Goal: Task Accomplishment & Management: Use online tool/utility

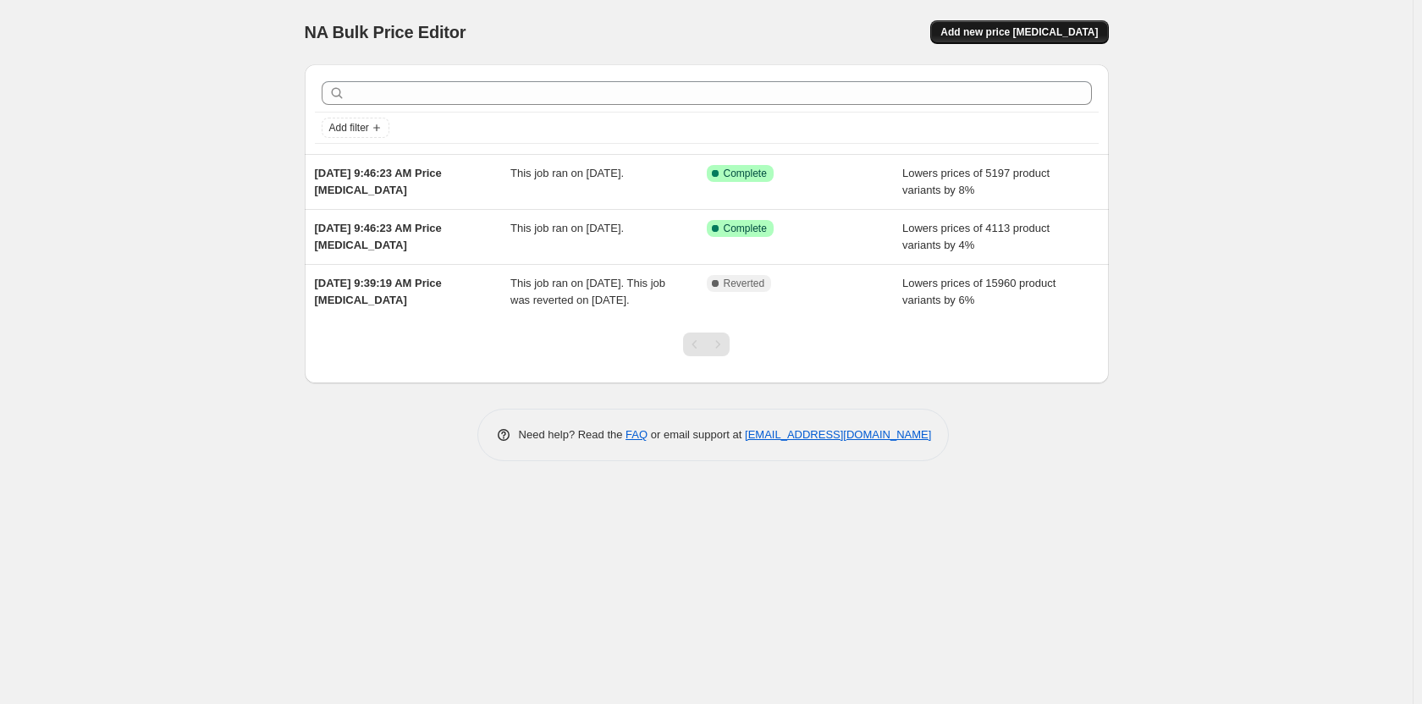
click at [1039, 35] on span "Add new price [MEDICAL_DATA]" at bounding box center [1019, 32] width 157 height 14
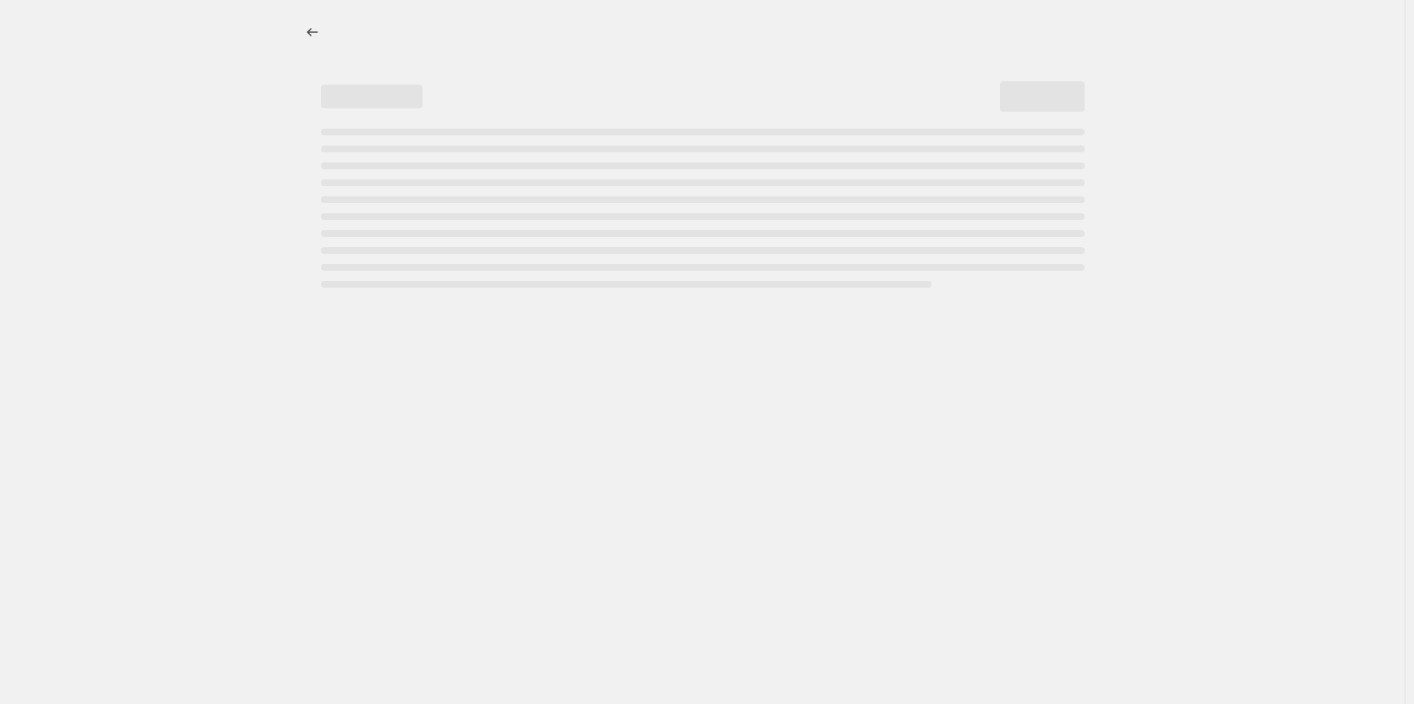
select select "percentage"
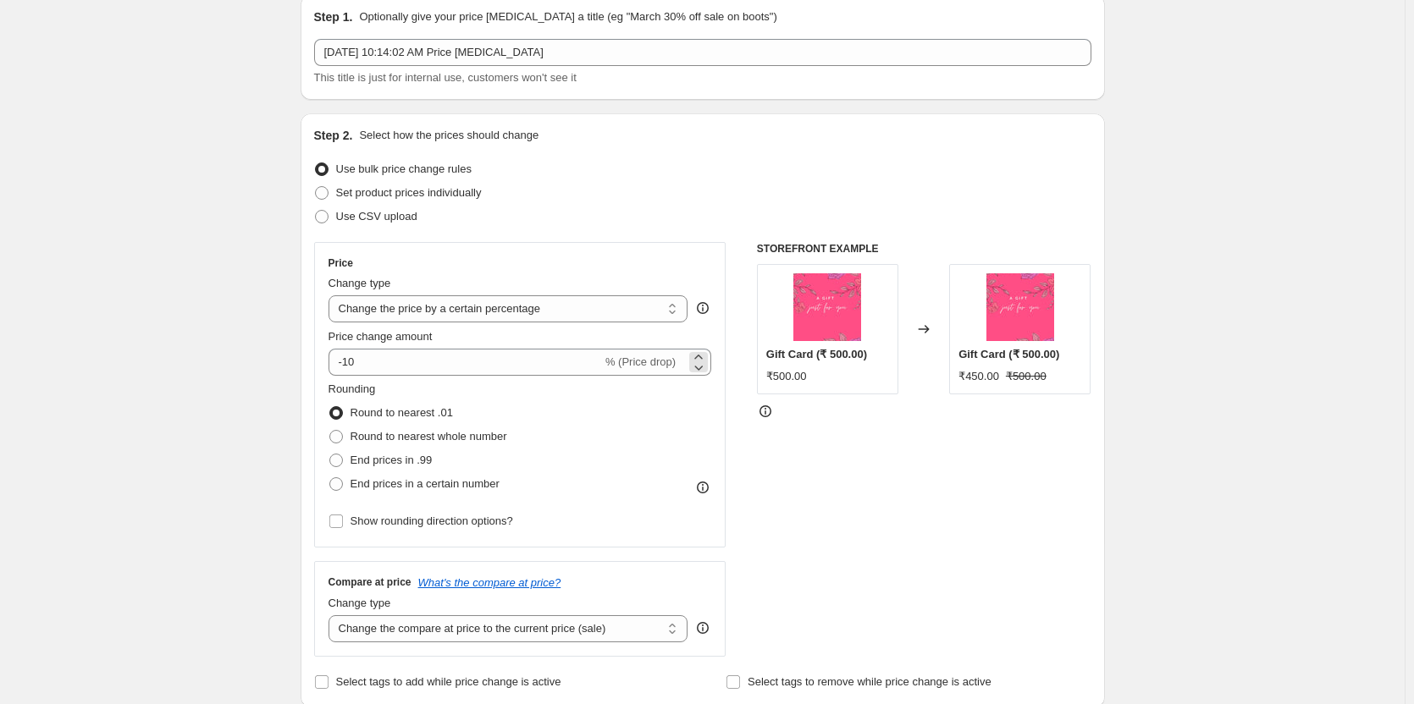
scroll to position [85, 0]
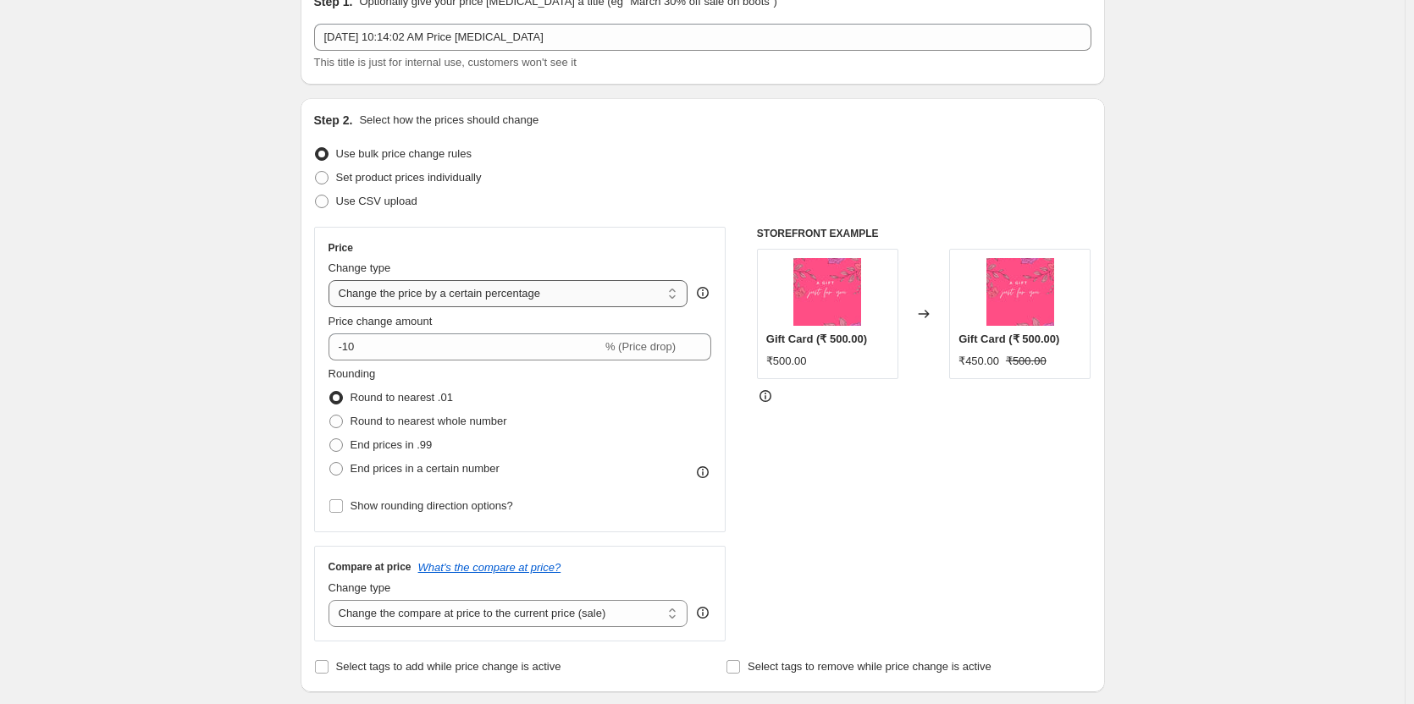
click at [620, 302] on select "Change the price to a certain amount Change the price by a certain amount Chang…" at bounding box center [508, 293] width 360 height 27
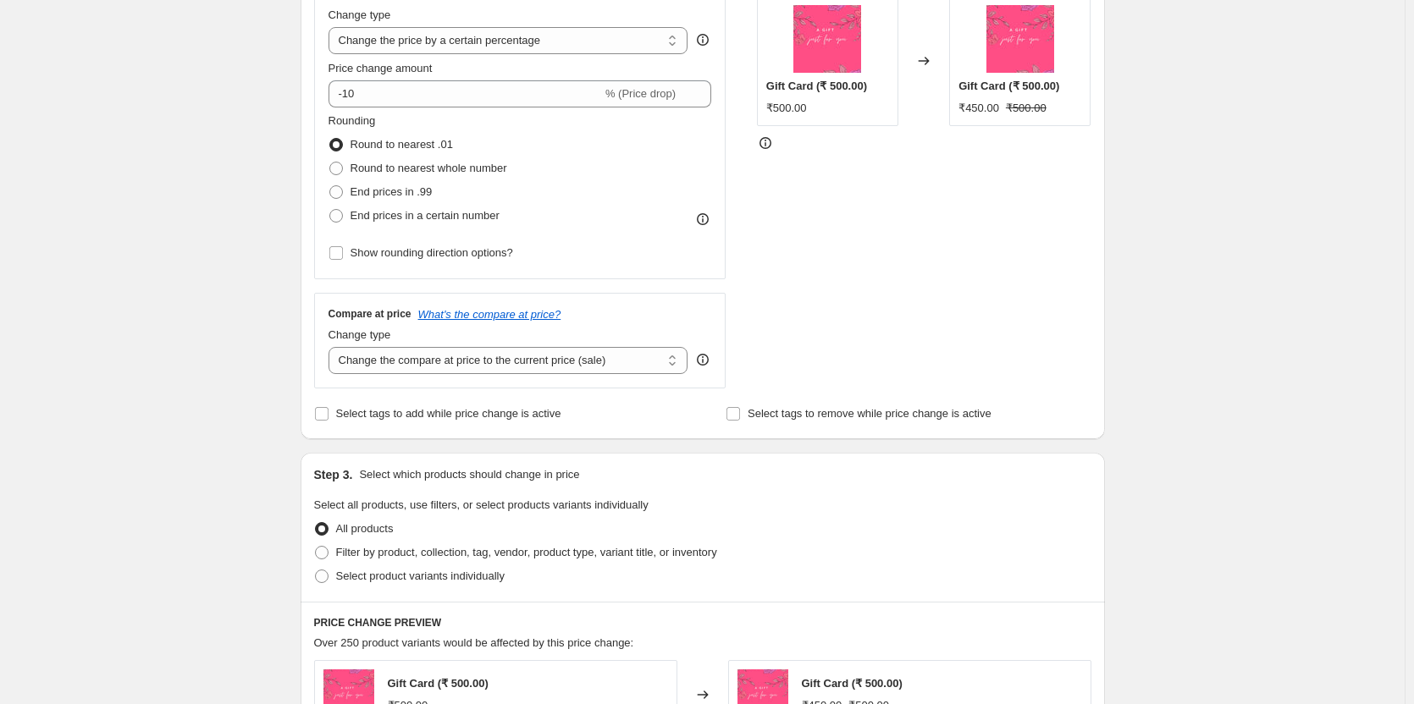
scroll to position [339, 0]
click at [475, 413] on span "Select tags to add while price change is active" at bounding box center [448, 412] width 225 height 13
click at [328, 413] on input "Select tags to add while price change is active" at bounding box center [322, 413] width 14 height 14
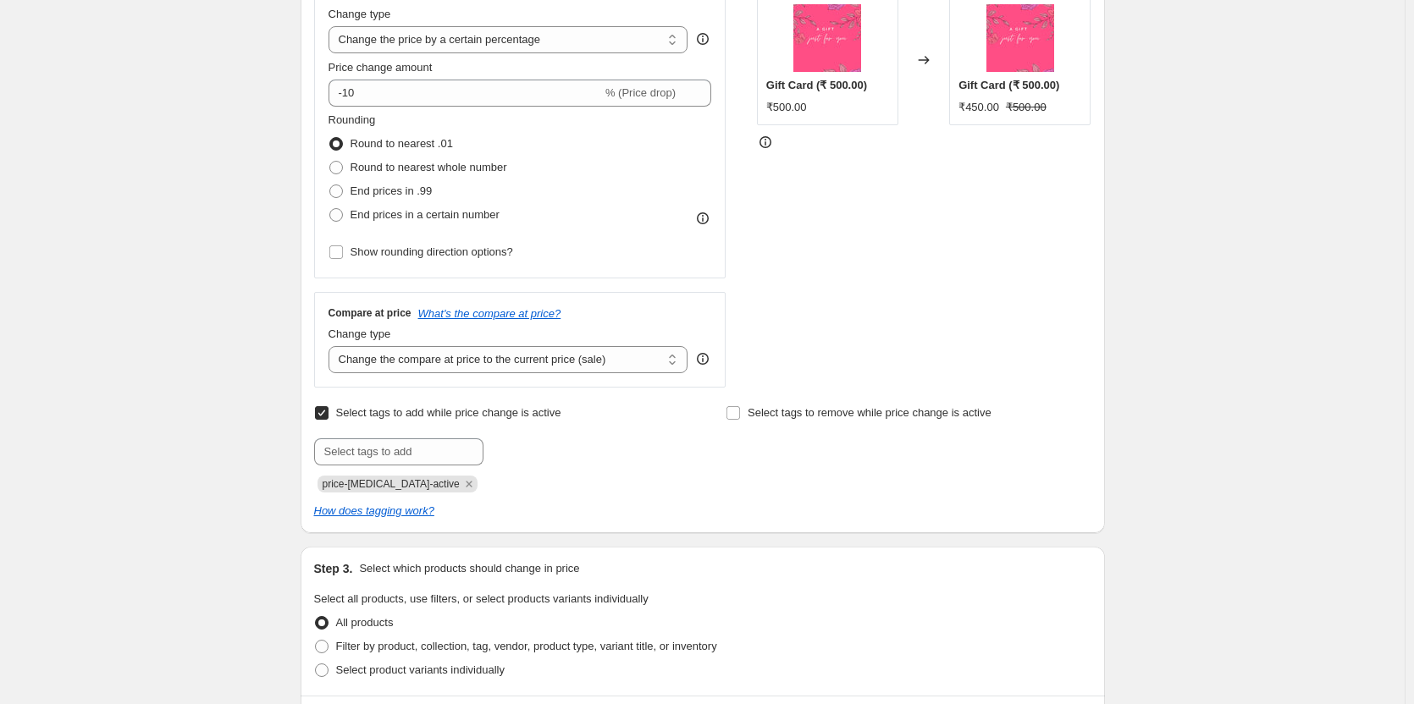
click at [476, 413] on span "Select tags to add while price change is active" at bounding box center [448, 412] width 225 height 13
click at [328, 413] on input "Select tags to add while price change is active" at bounding box center [322, 413] width 14 height 14
checkbox input "false"
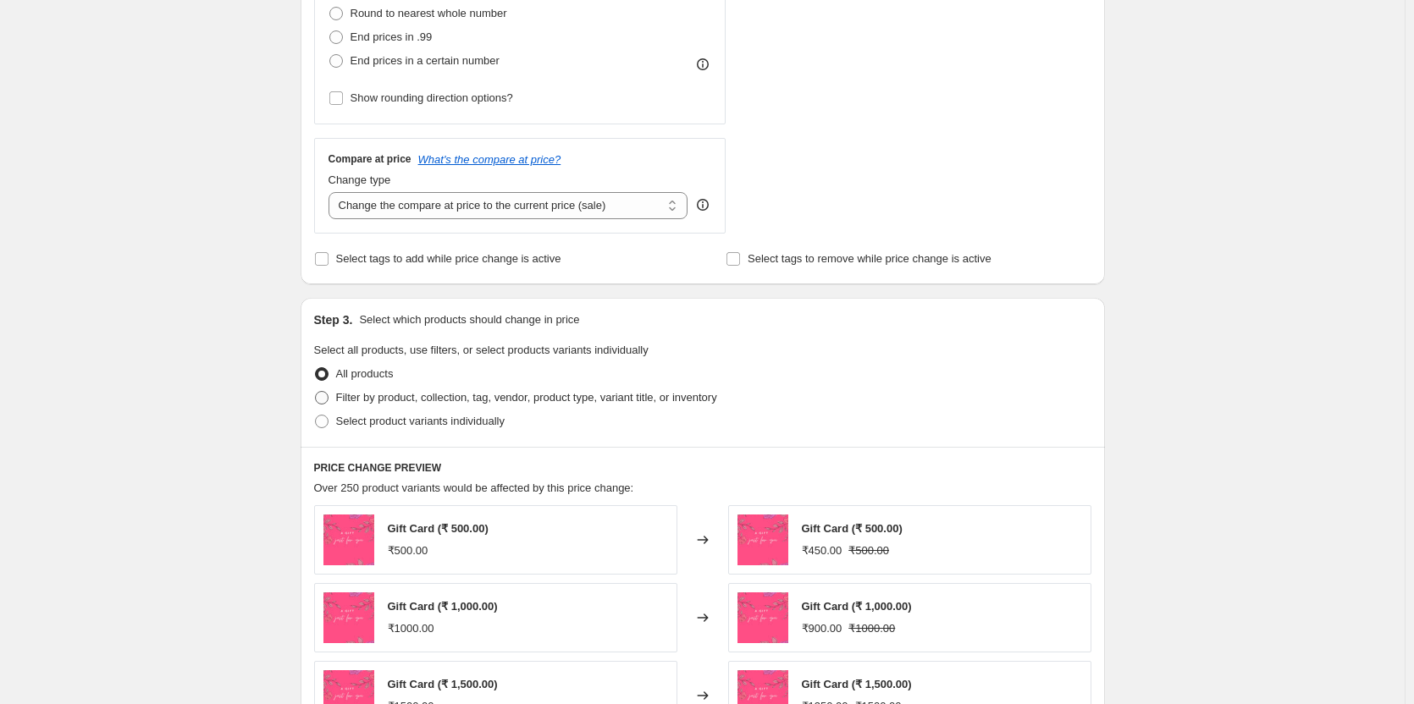
scroll to position [593, 0]
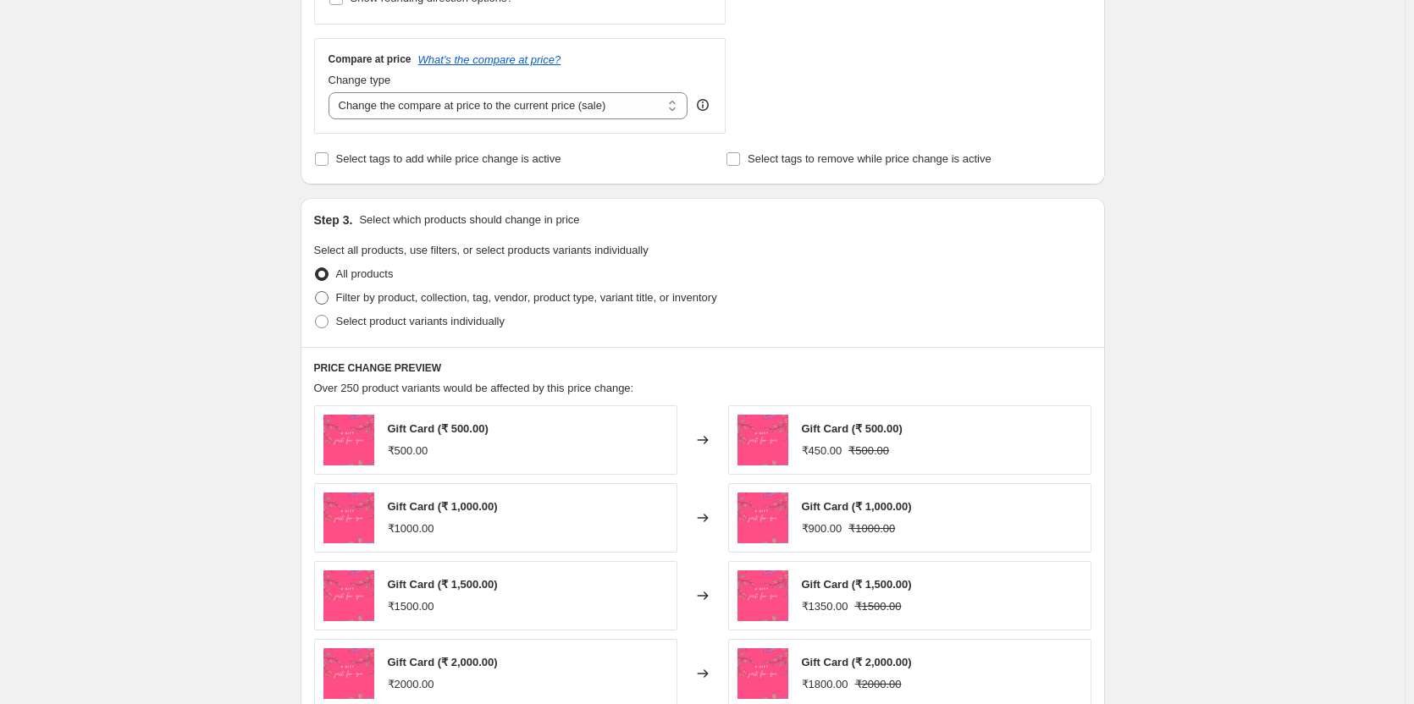
click at [530, 304] on span "Filter by product, collection, tag, vendor, product type, variant title, or inv…" at bounding box center [526, 297] width 381 height 13
click at [316, 292] on input "Filter by product, collection, tag, vendor, product type, variant title, or inv…" at bounding box center [315, 291] width 1 height 1
radio input "true"
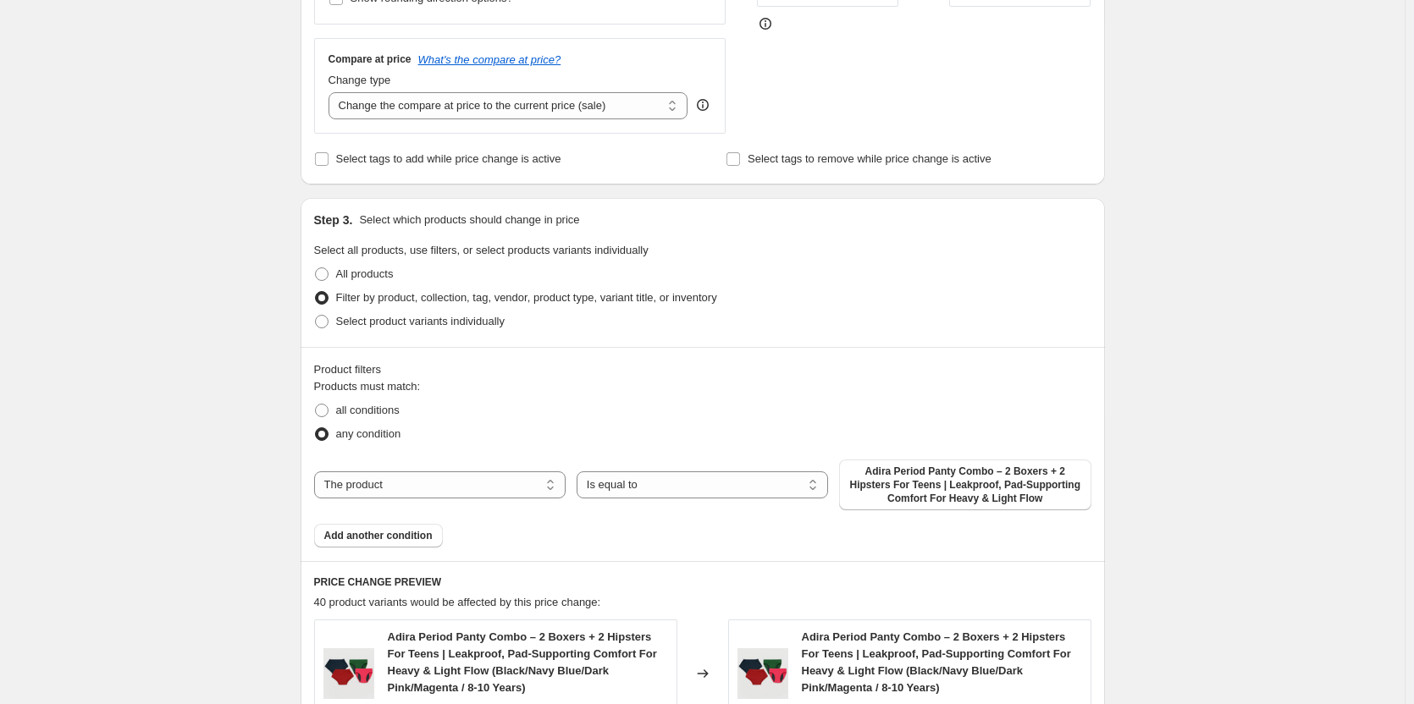
click at [428, 501] on div "The product The product's collection The product's tag The product's vendor The…" at bounding box center [702, 485] width 777 height 51
click at [477, 484] on select "The product The product's collection The product's tag The product's vendor The…" at bounding box center [439, 485] width 251 height 27
click at [1300, 317] on div "Create new price [MEDICAL_DATA]. This page is ready Create new price [MEDICAL_D…" at bounding box center [702, 458] width 1405 height 2103
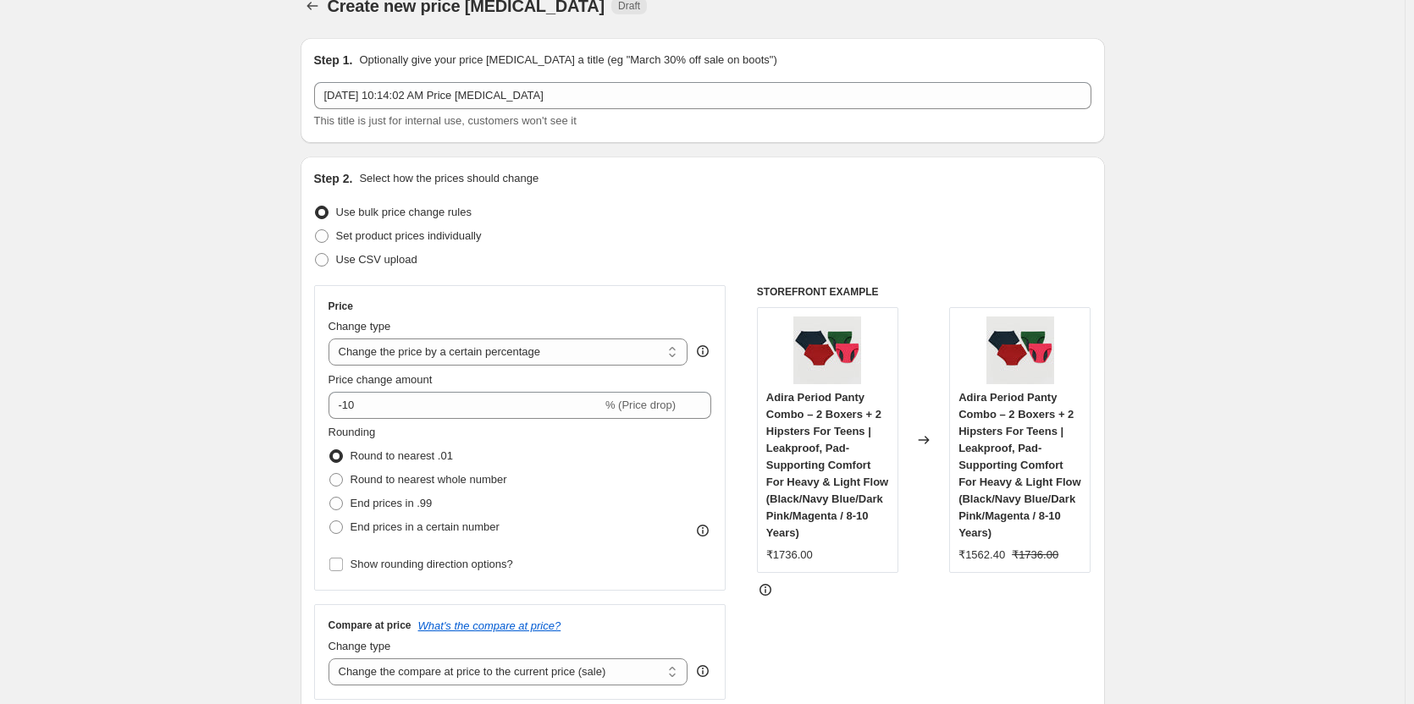
scroll to position [0, 0]
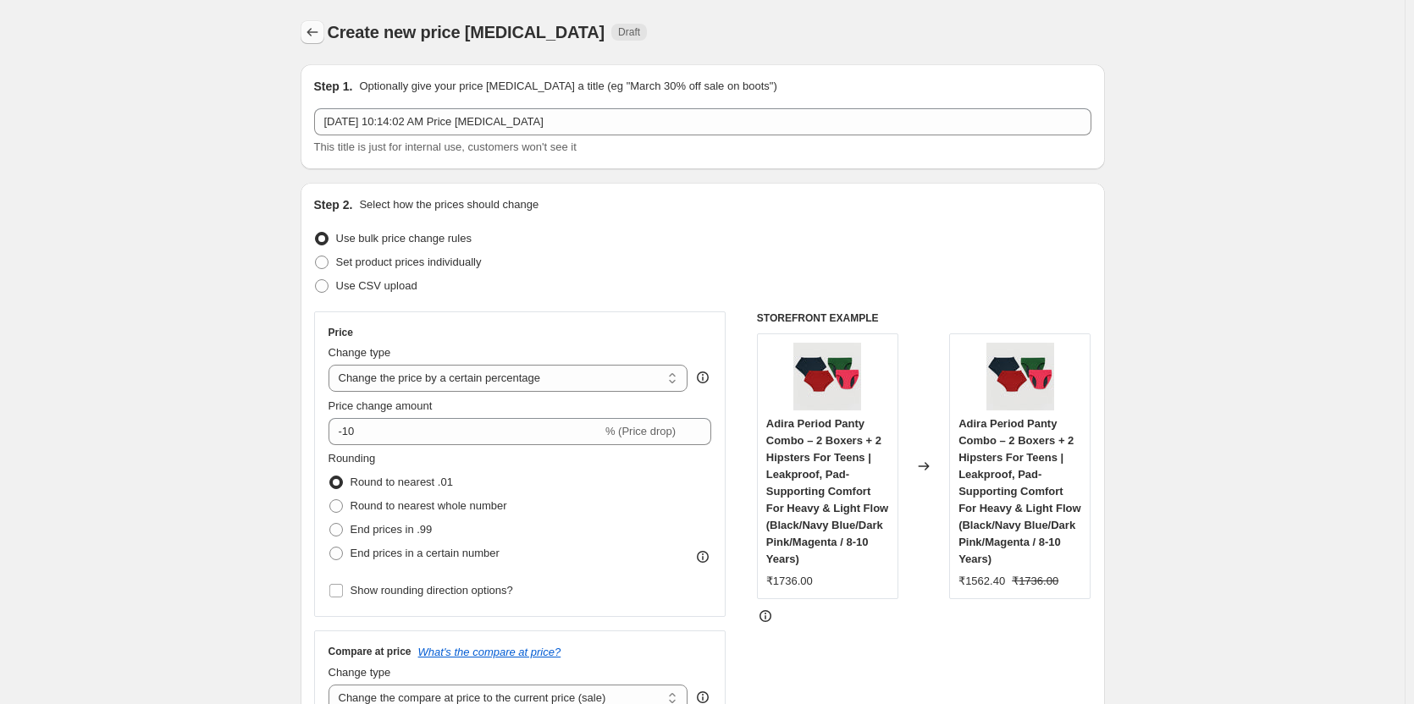
click at [324, 30] on button "Price change jobs" at bounding box center [313, 32] width 24 height 24
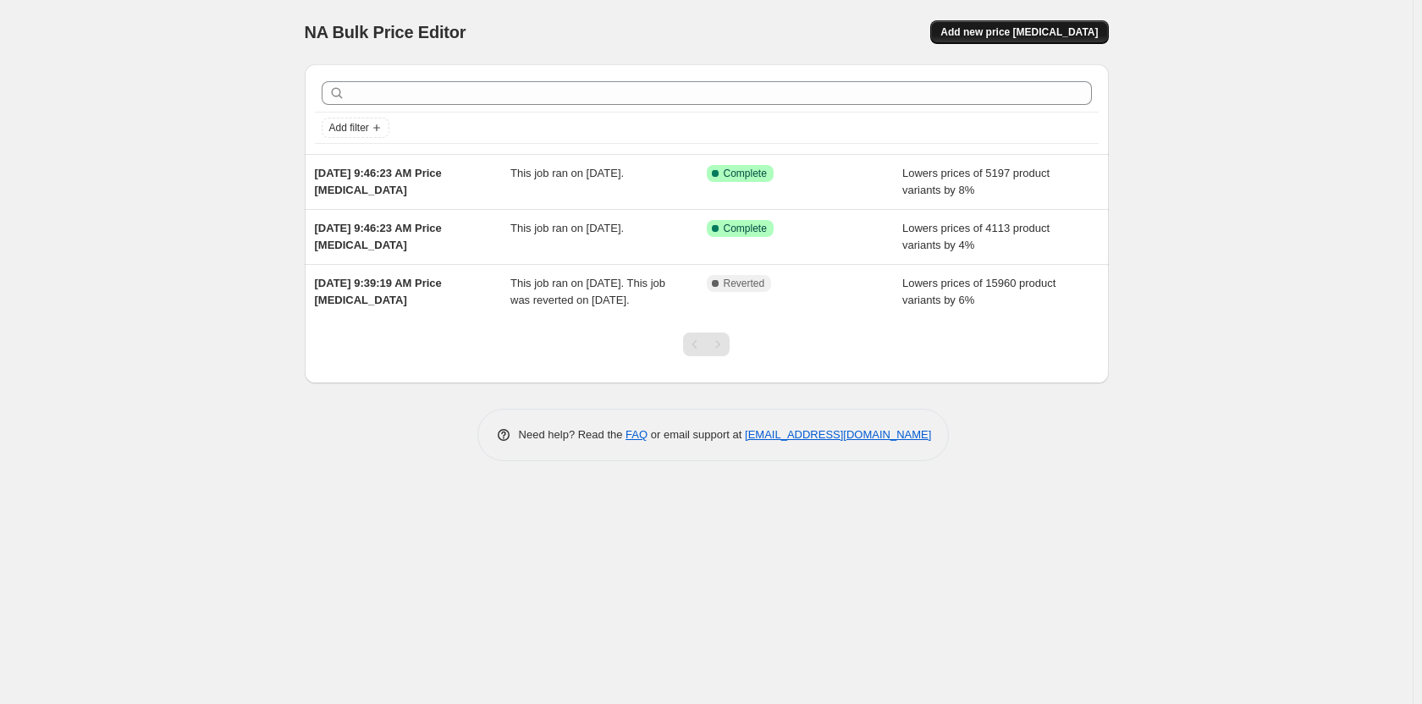
click at [1068, 32] on span "Add new price [MEDICAL_DATA]" at bounding box center [1019, 32] width 157 height 14
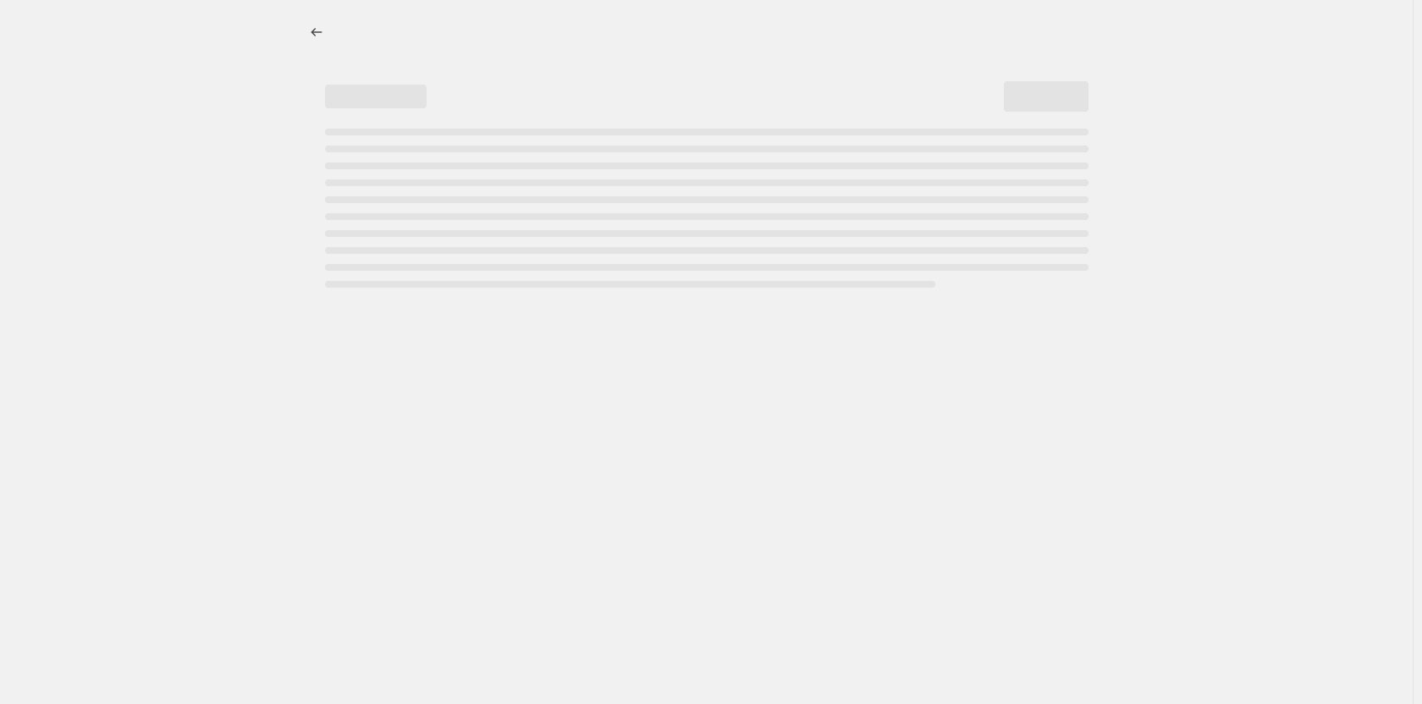
select select "percentage"
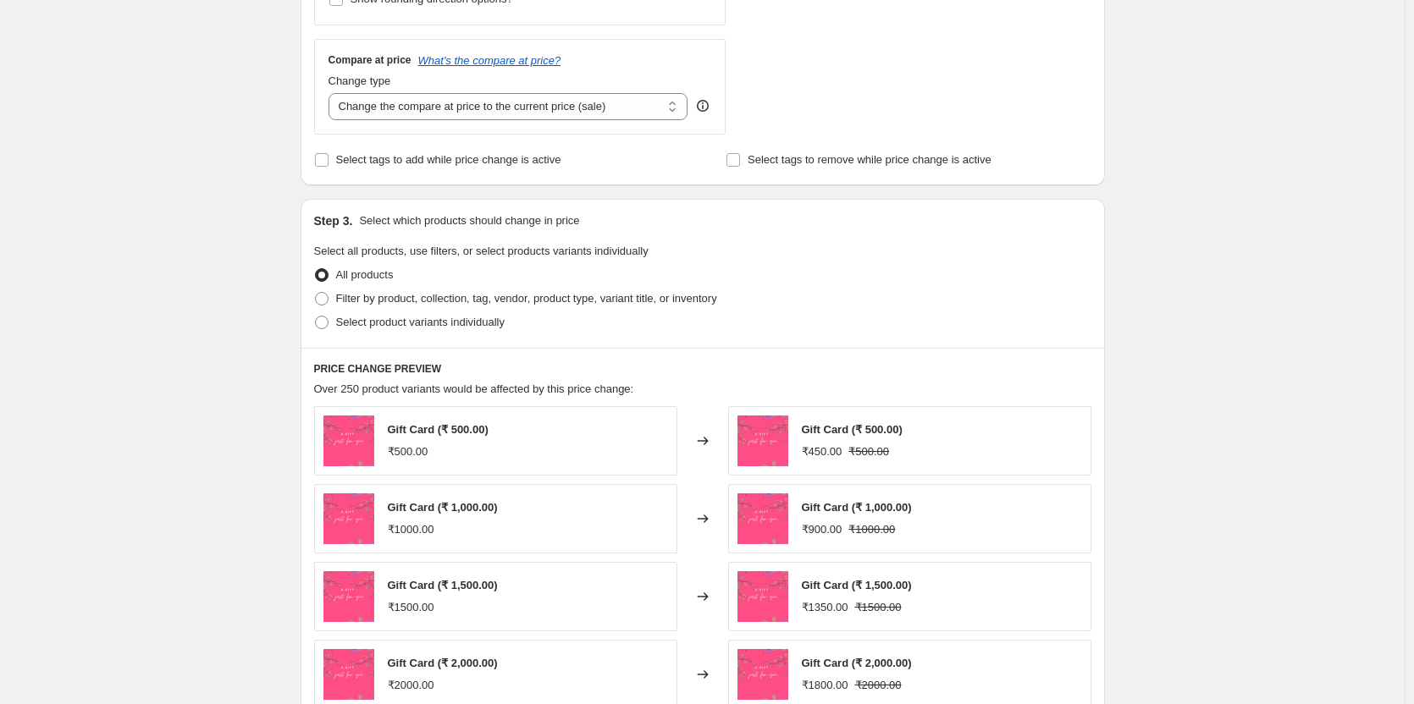
scroll to position [593, 0]
click at [481, 301] on span "Filter by product, collection, tag, vendor, product type, variant title, or inv…" at bounding box center [526, 297] width 381 height 13
click at [316, 292] on input "Filter by product, collection, tag, vendor, product type, variant title, or inv…" at bounding box center [315, 291] width 1 height 1
radio input "true"
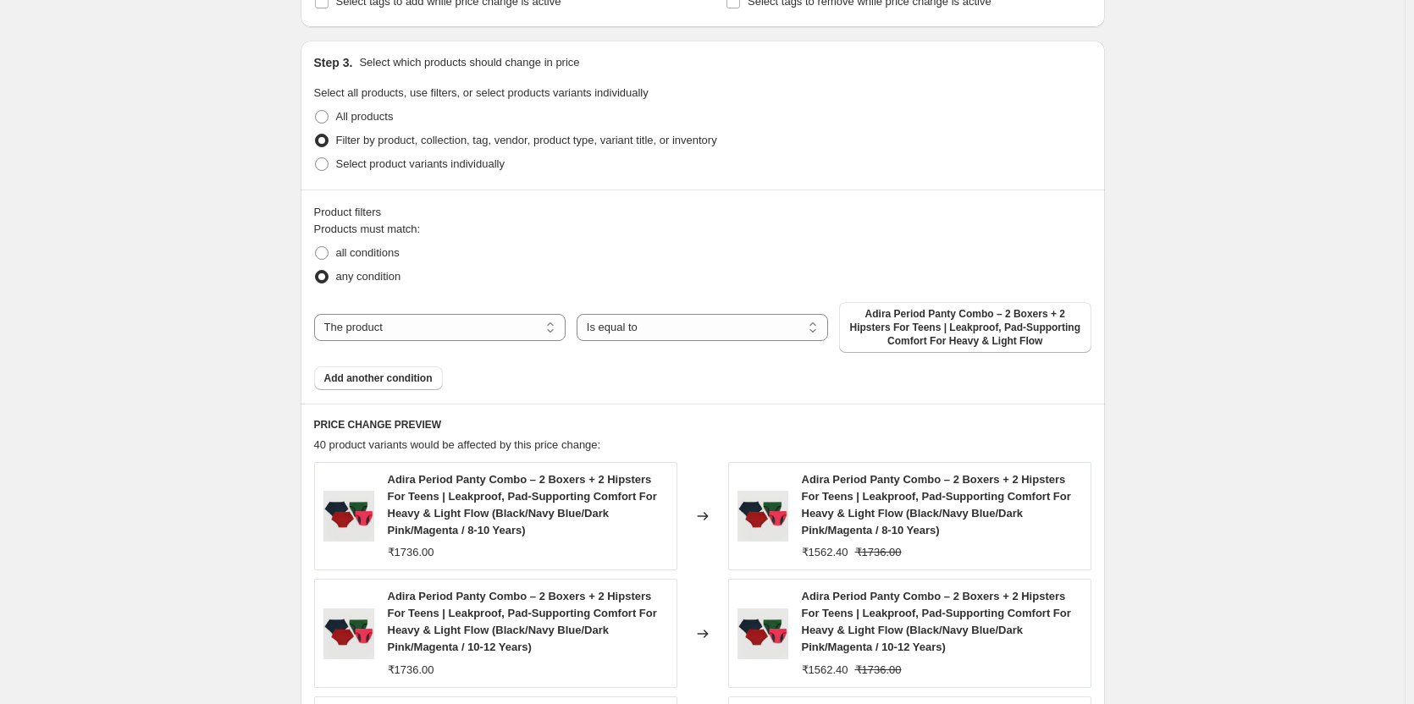
scroll to position [762, 0]
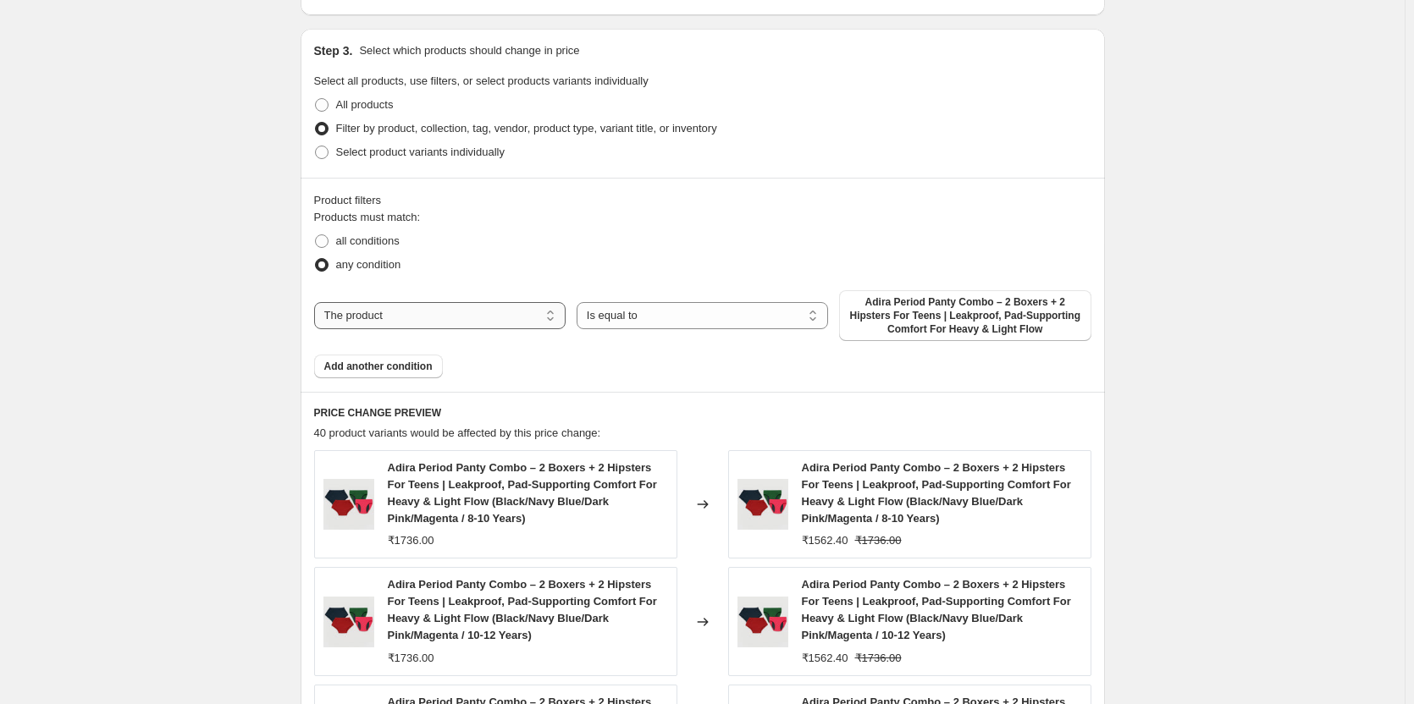
click at [427, 302] on select "The product The product's collection The product's tag The product's vendor The…" at bounding box center [439, 315] width 251 height 27
select select "tag"
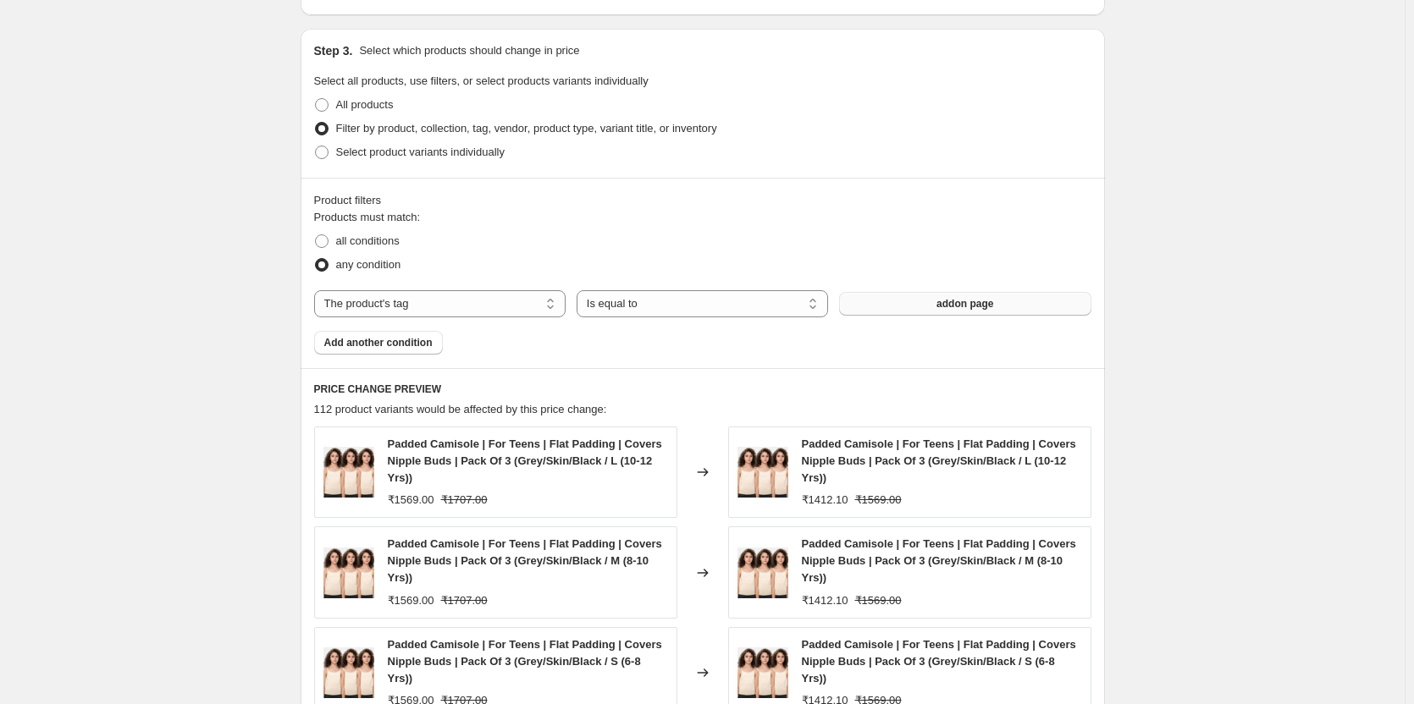
click at [945, 312] on button "addon page" at bounding box center [964, 304] width 251 height 24
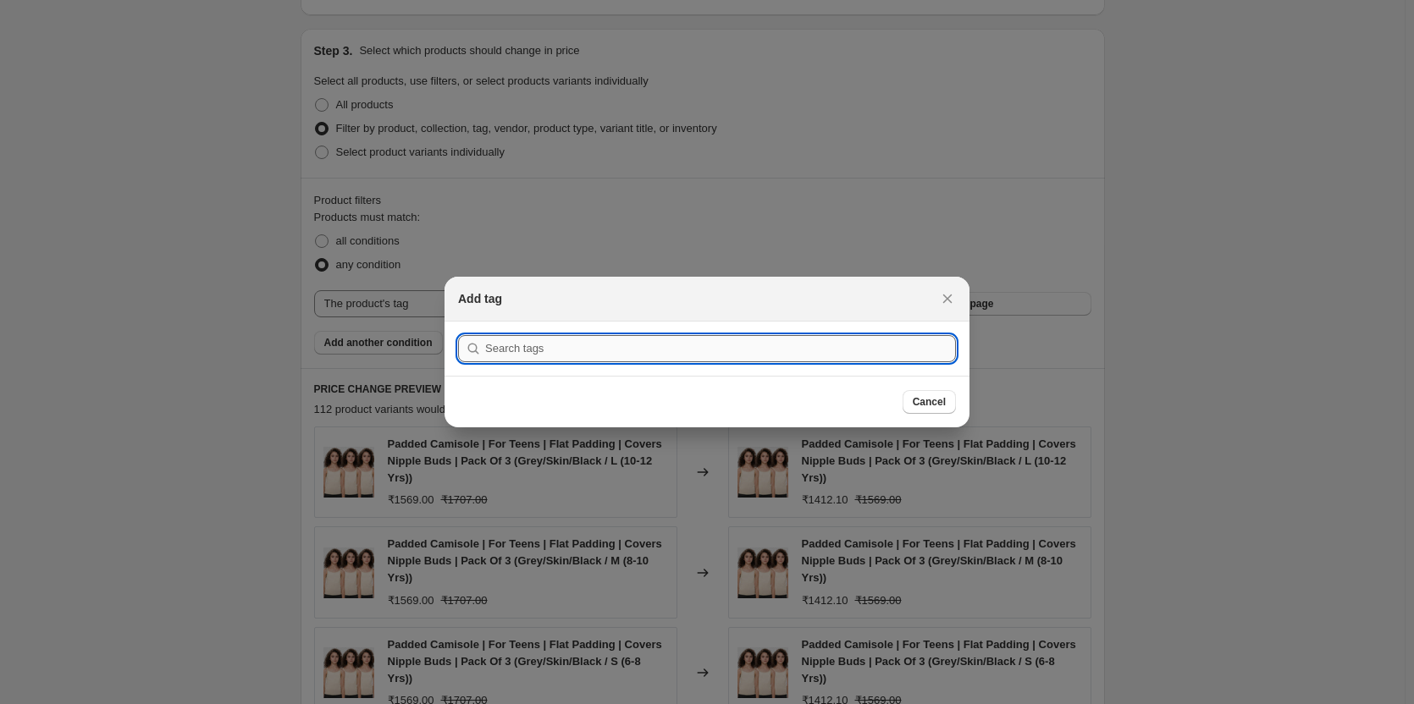
click at [605, 350] on input ":r52:" at bounding box center [720, 348] width 471 height 27
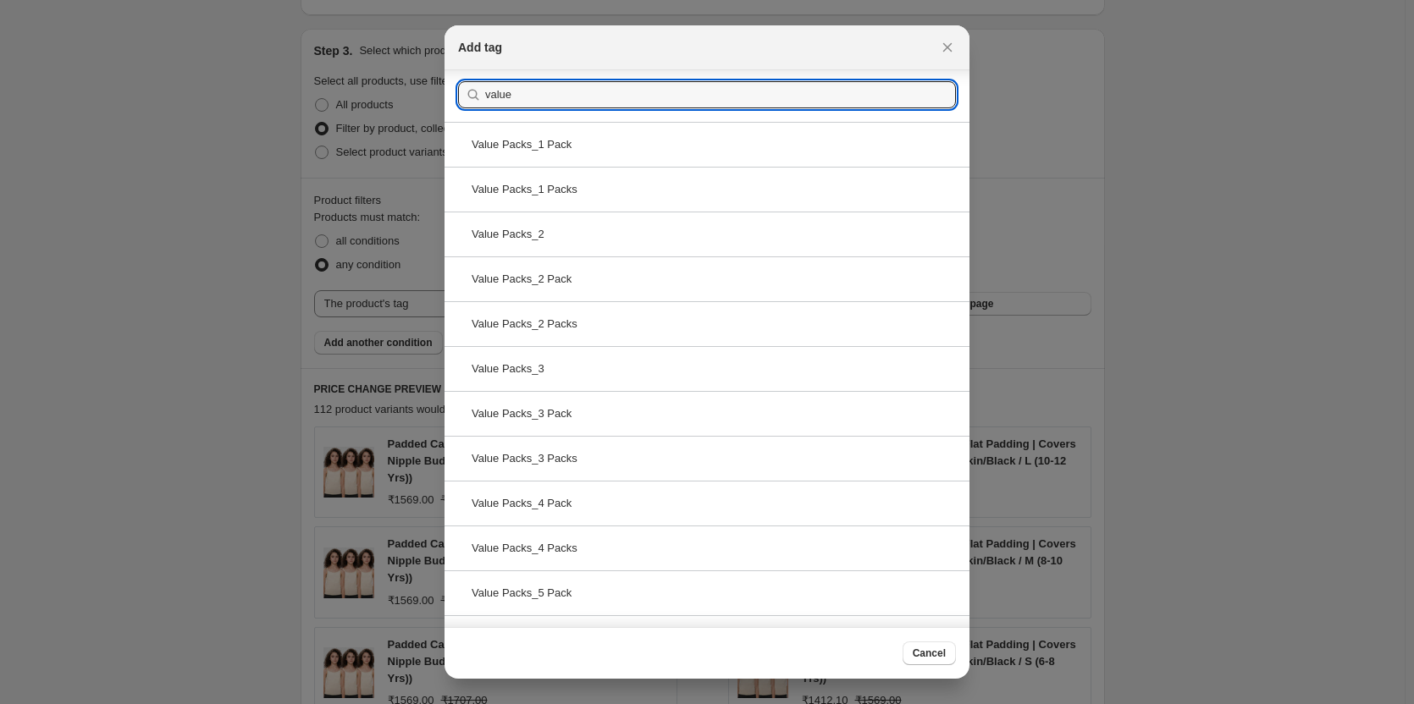
scroll to position [0, 0]
type input "value"
click at [498, 143] on div "Value Packs_1 Pack" at bounding box center [706, 146] width 525 height 45
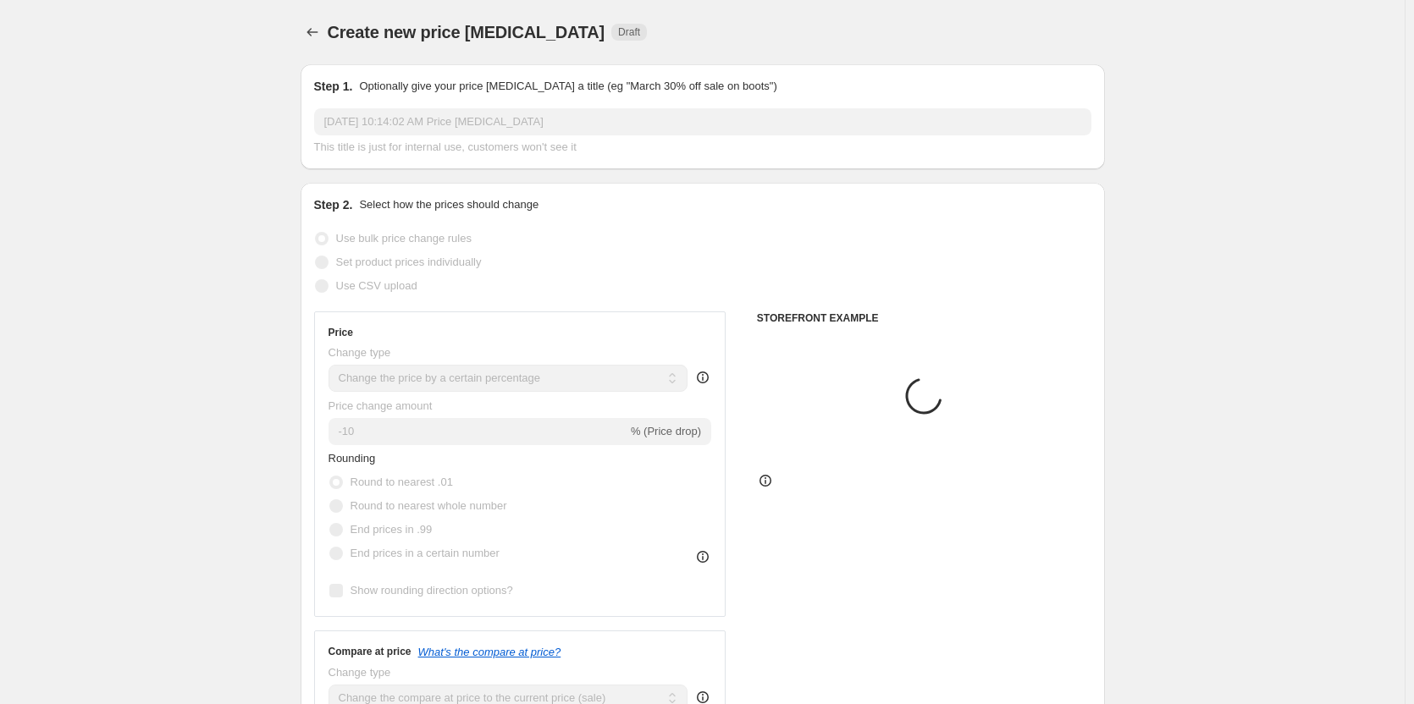
scroll to position [762, 0]
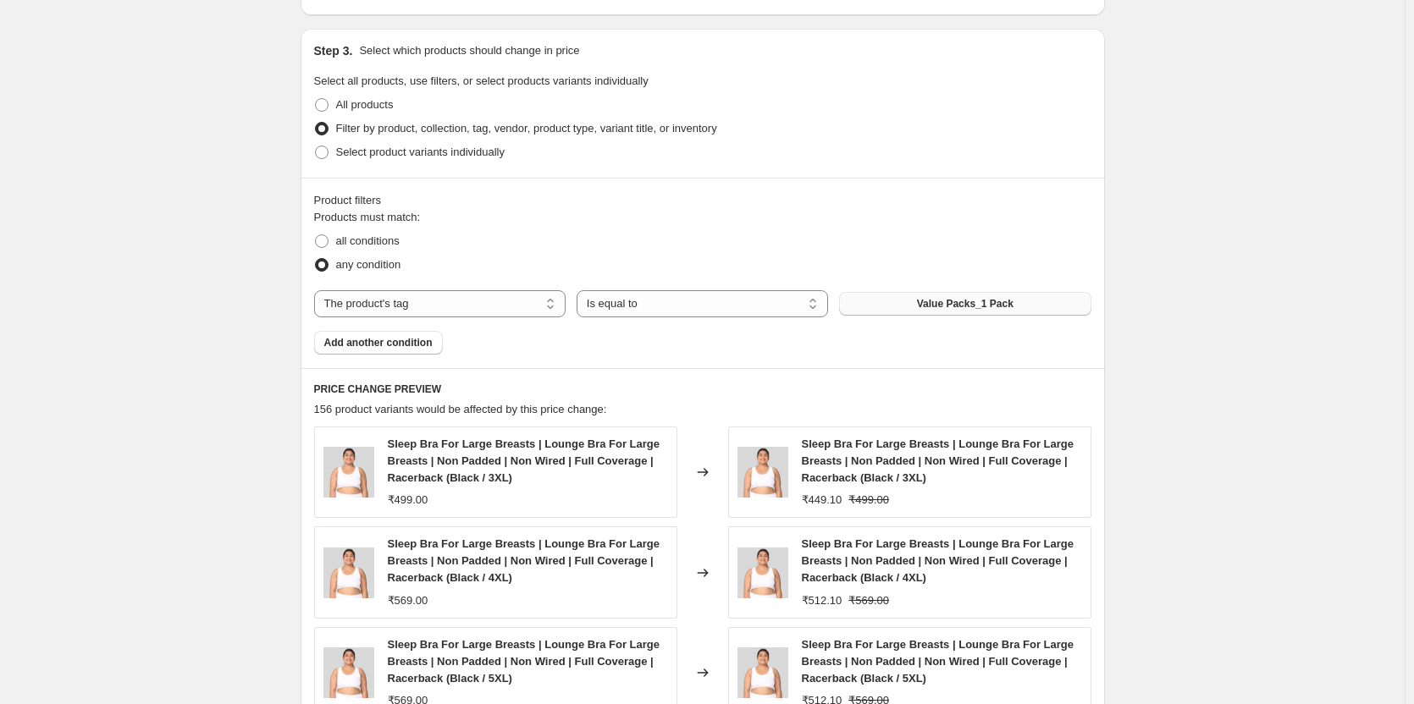
click at [970, 312] on button "Value Packs_1 Pack" at bounding box center [964, 304] width 251 height 24
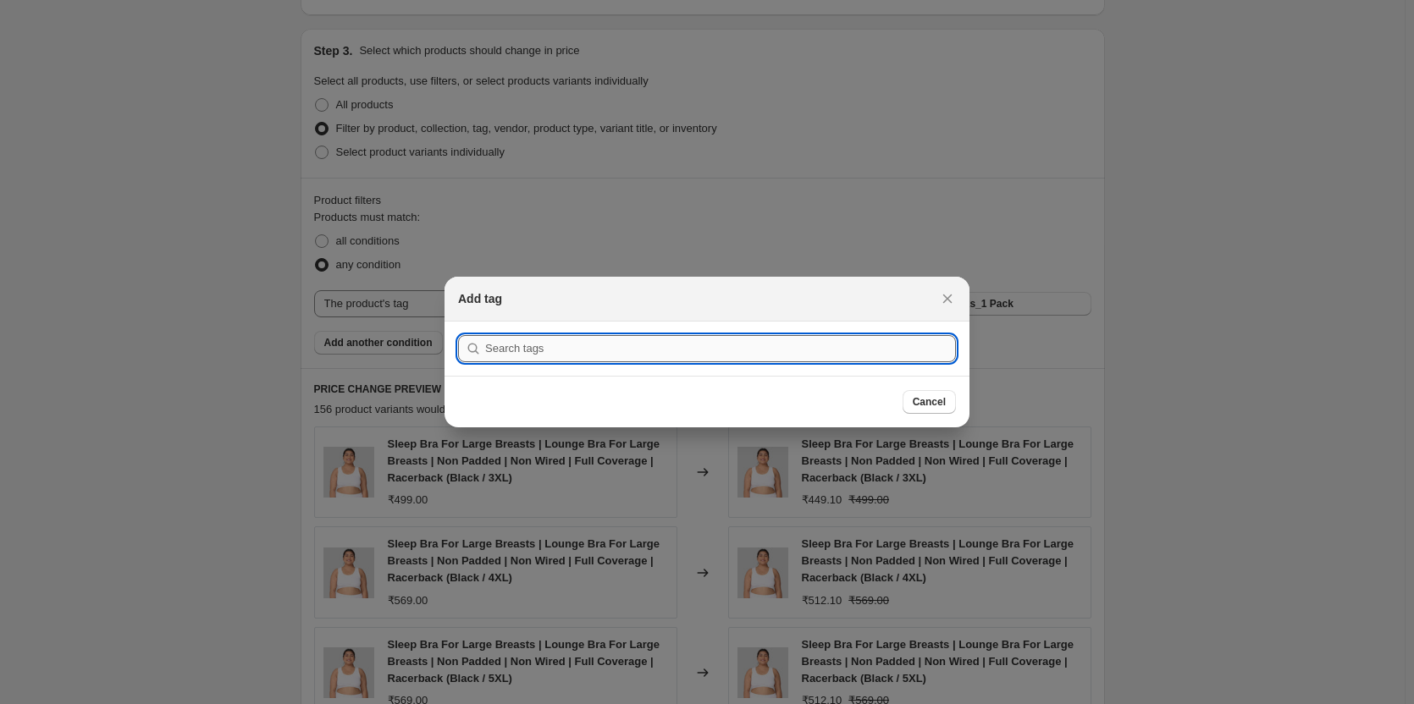
click at [610, 345] on input ":r52:" at bounding box center [720, 348] width 471 height 27
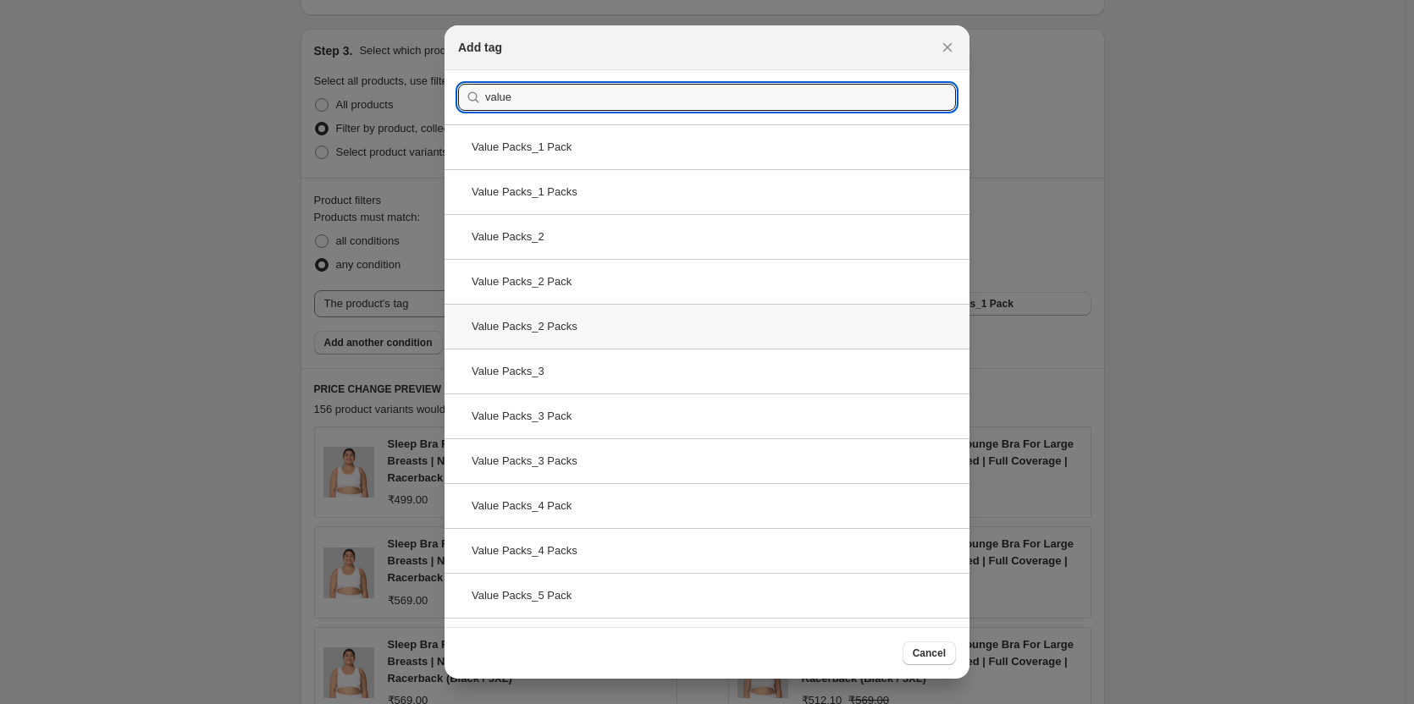
type input "value"
click at [559, 320] on div "Value Packs_2 Packs" at bounding box center [706, 326] width 525 height 45
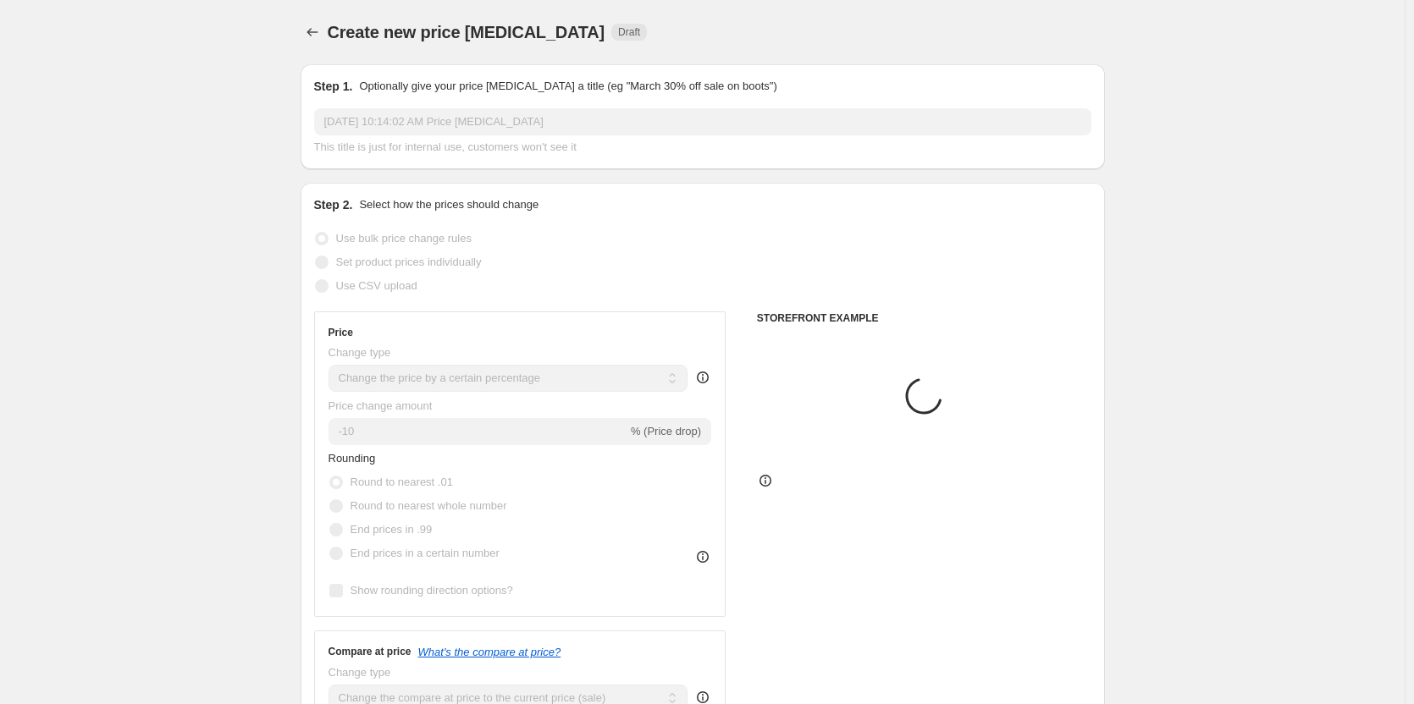
scroll to position [762, 0]
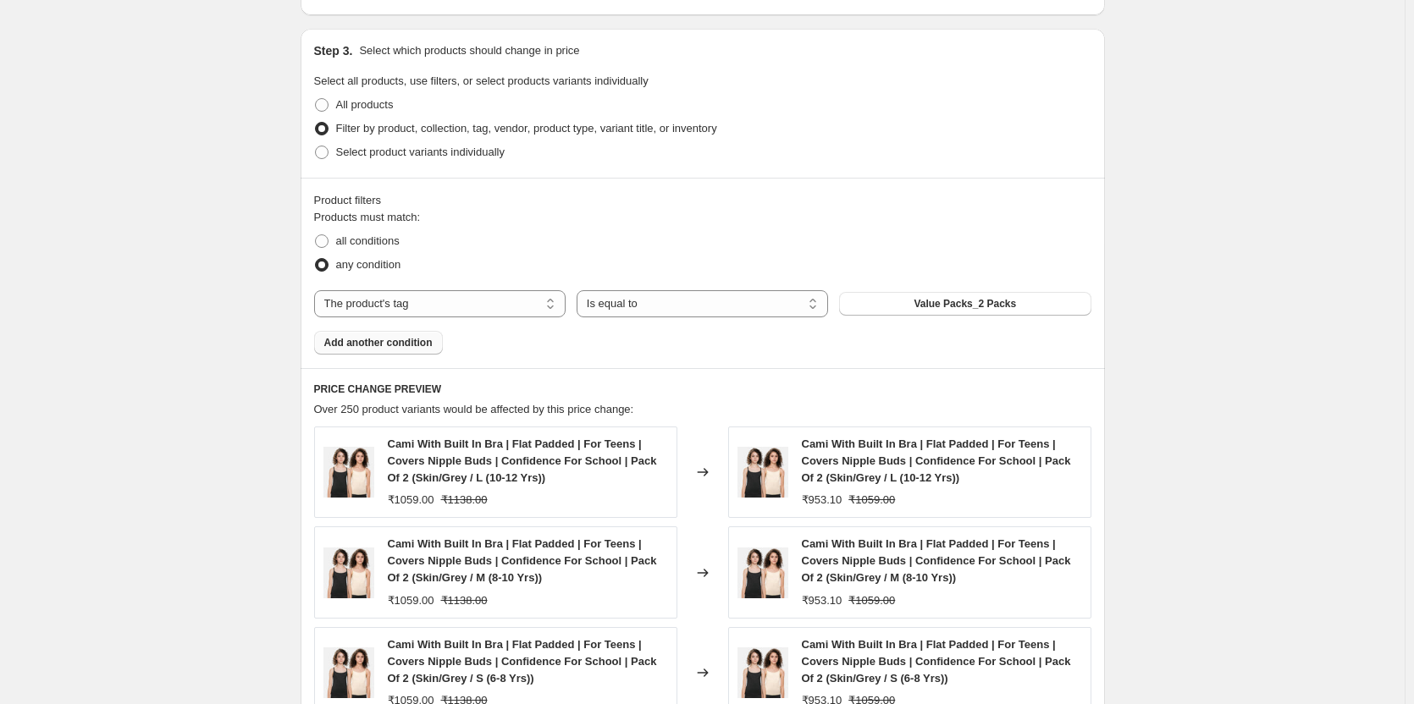
click at [421, 345] on span "Add another condition" at bounding box center [378, 343] width 108 height 14
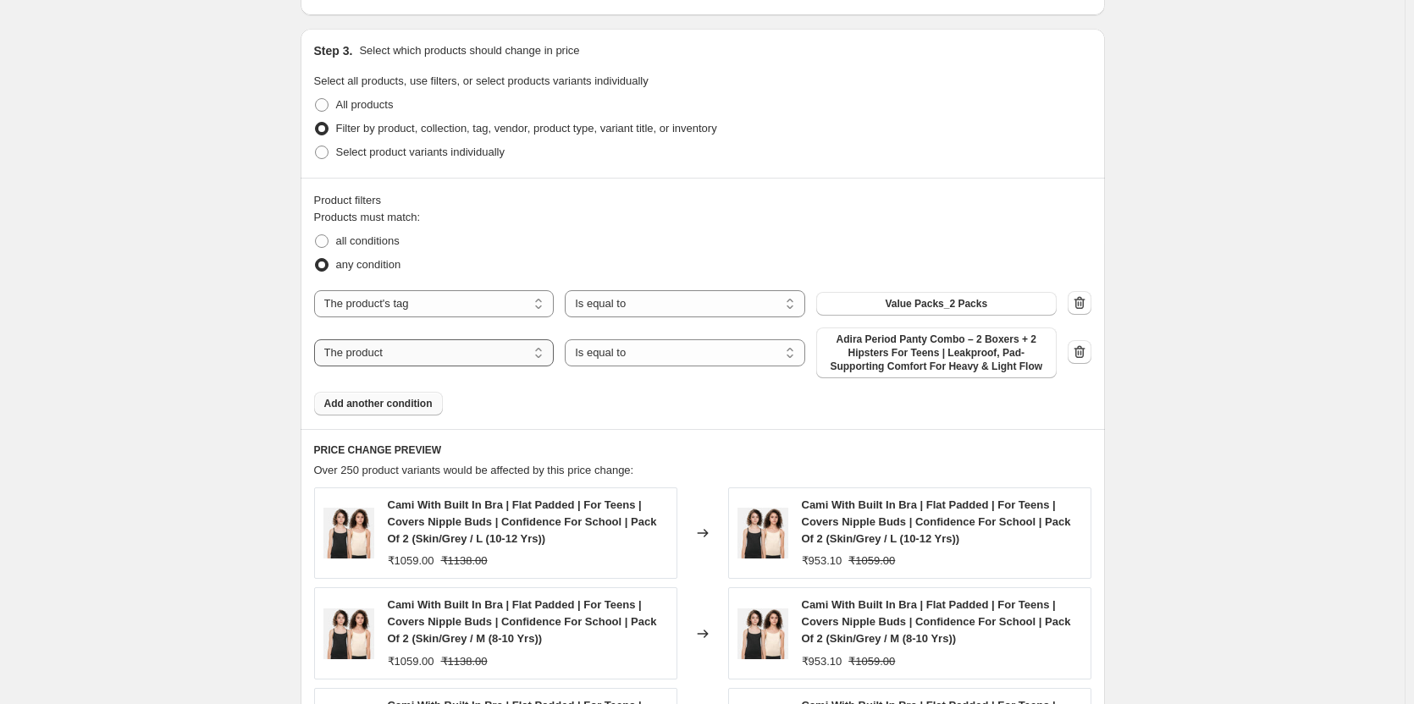
click at [400, 358] on select "The product The product's collection The product's tag The product's vendor The…" at bounding box center [434, 352] width 240 height 27
select select "tag"
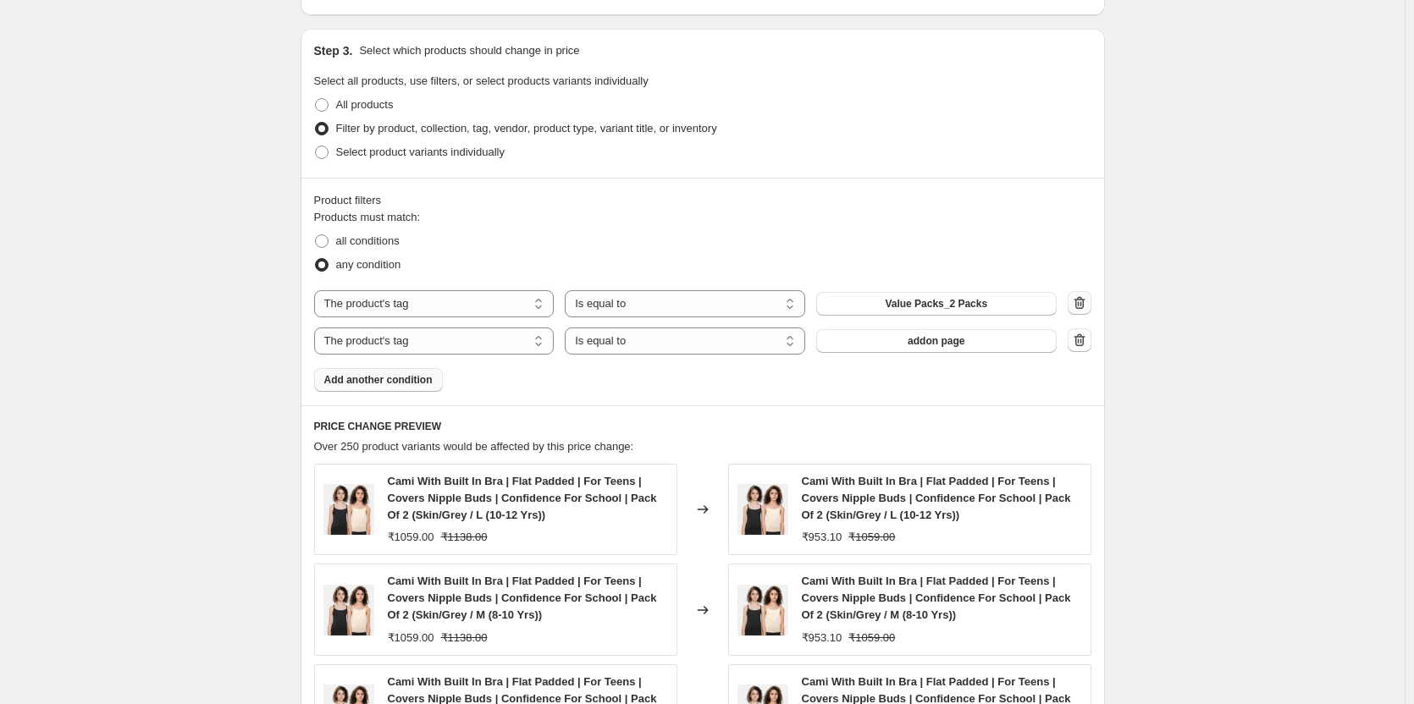
click at [1078, 306] on icon "button" at bounding box center [1079, 303] width 17 height 17
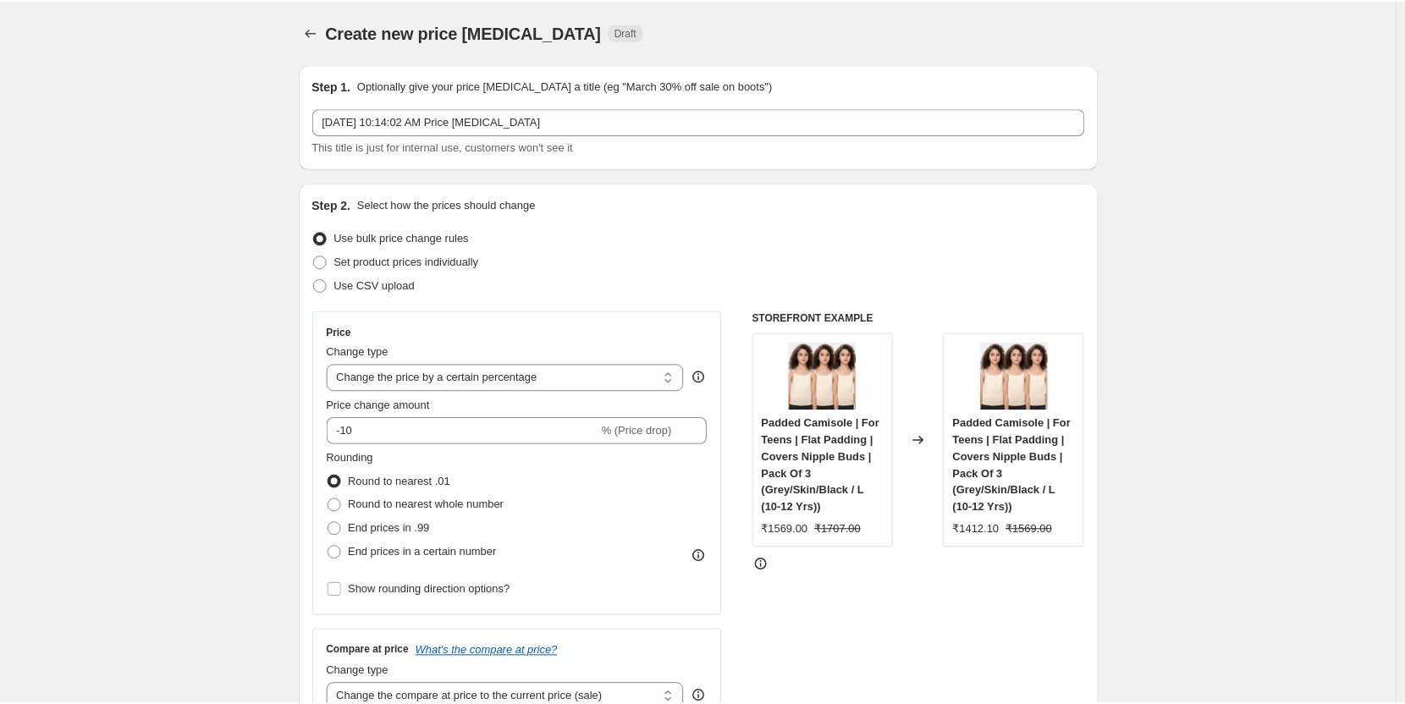
scroll to position [0, 0]
